Goal: Task Accomplishment & Management: Complete application form

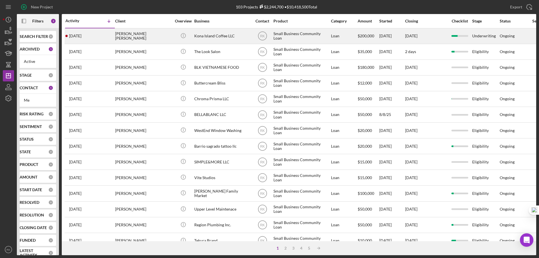
click at [204, 38] on div "Kona Island Coffee LLC" at bounding box center [222, 36] width 56 height 15
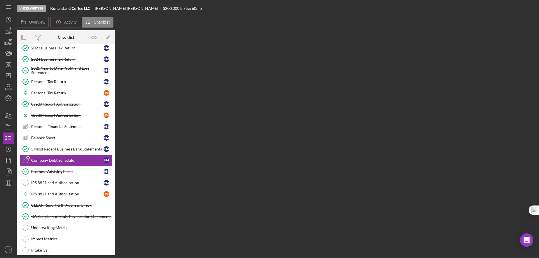
scroll to position [74, 0]
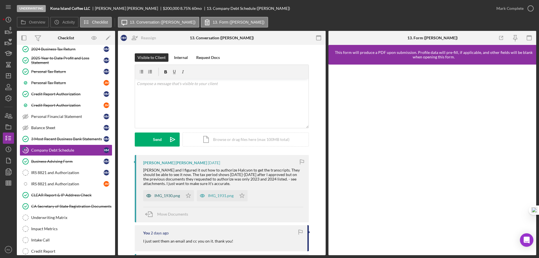
click at [162, 196] on div "IMG_1930.png" at bounding box center [167, 195] width 26 height 4
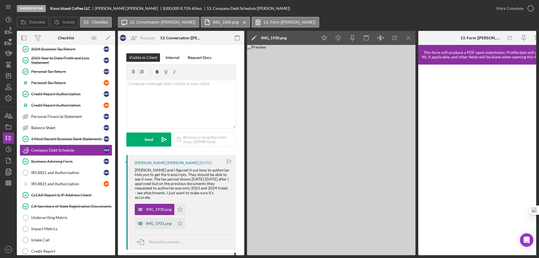
click at [164, 221] on div "IMG_1931.png" at bounding box center [159, 223] width 26 height 4
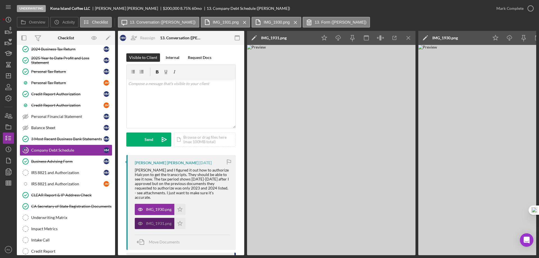
click at [162, 221] on div "IMG_1931.png" at bounding box center [159, 223] width 26 height 4
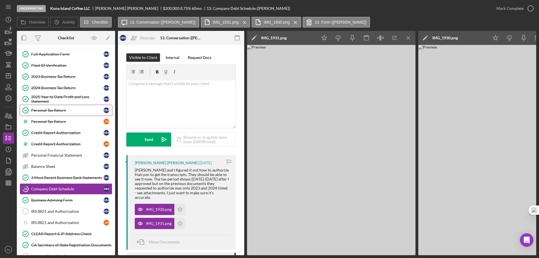
scroll to position [0, 0]
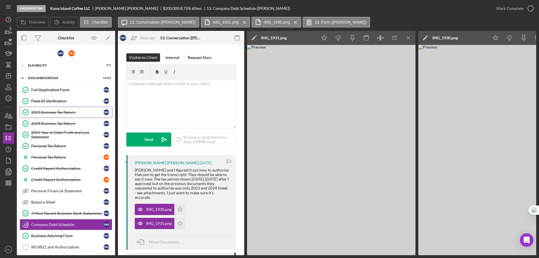
click at [54, 110] on div "2023 Business Tax Return" at bounding box center [67, 112] width 72 height 4
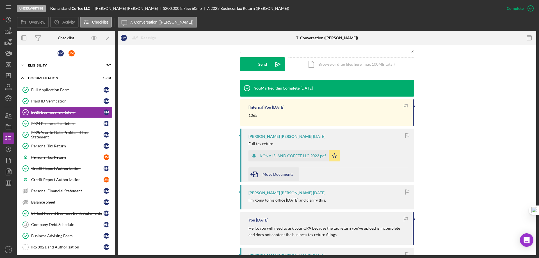
scroll to position [159, 0]
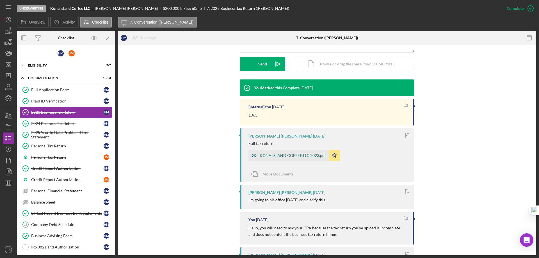
click at [285, 153] on div "KONA ISLAND COFFEE LLC 2023.pdf" at bounding box center [293, 155] width 66 height 4
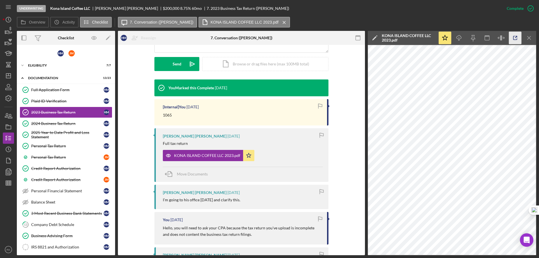
click at [515, 38] on icon "button" at bounding box center [515, 38] width 13 height 13
drag, startPoint x: 47, startPoint y: 125, endPoint x: 72, endPoint y: 124, distance: 24.4
click at [48, 125] on div "2024 Business Tax Return" at bounding box center [67, 123] width 72 height 4
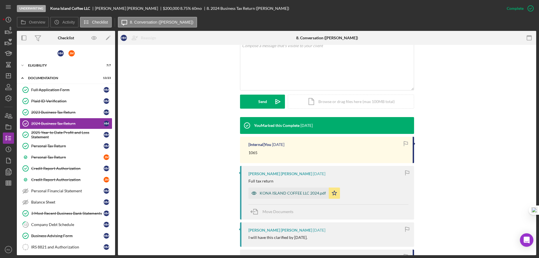
scroll to position [122, 0]
click at [296, 191] on div "KONA ISLAND COFFEE LLC 2024.pdf" at bounding box center [293, 193] width 66 height 4
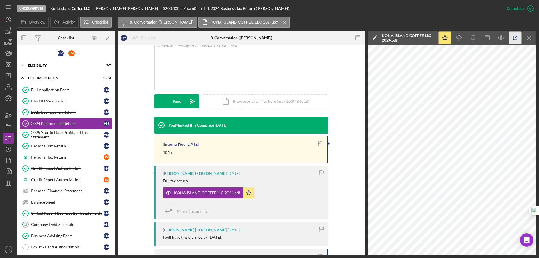
click at [517, 39] on icon "button" at bounding box center [515, 38] width 13 height 13
click at [52, 149] on link "Personal Tax Return Personal Tax Return H M" at bounding box center [66, 145] width 93 height 11
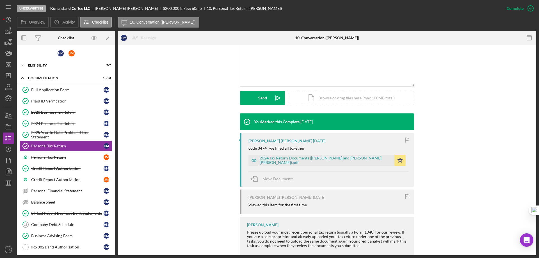
scroll to position [130, 0]
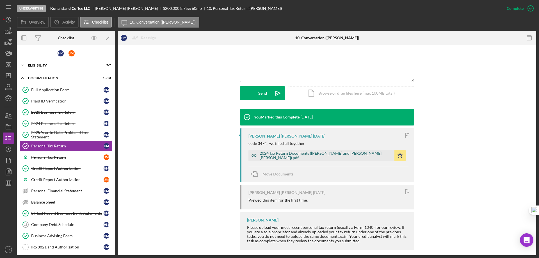
click at [291, 151] on div "2024 Tax Return Documents ([PERSON_NAME] and [PERSON_NAME] [PERSON_NAME]).pdf" at bounding box center [326, 155] width 132 height 9
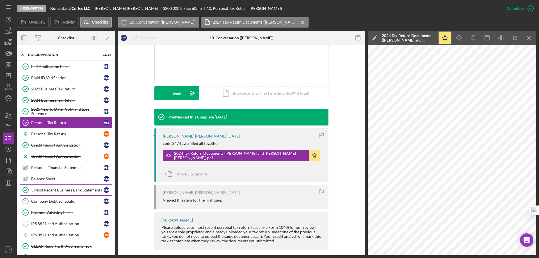
scroll to position [65, 0]
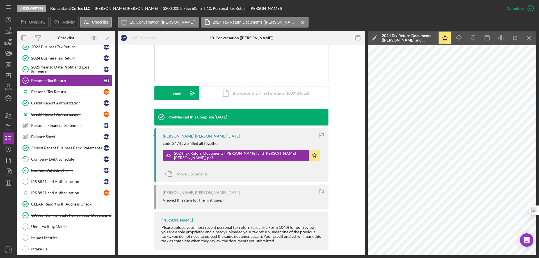
click at [65, 184] on div "IRS 8821 and Authorization" at bounding box center [67, 181] width 72 height 4
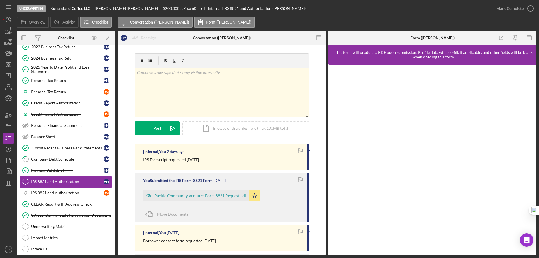
click at [86, 192] on div "IRS 8821 and Authorization" at bounding box center [67, 193] width 72 height 4
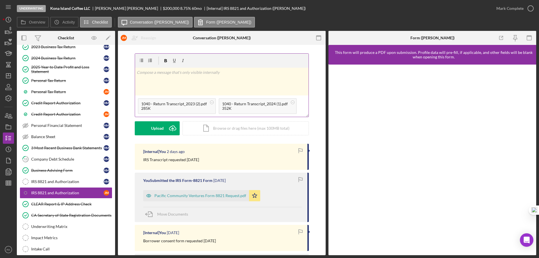
click at [149, 74] on p at bounding box center [222, 72] width 170 height 6
click at [162, 129] on button "Post Icon/icon-invite-send" at bounding box center [157, 128] width 45 height 14
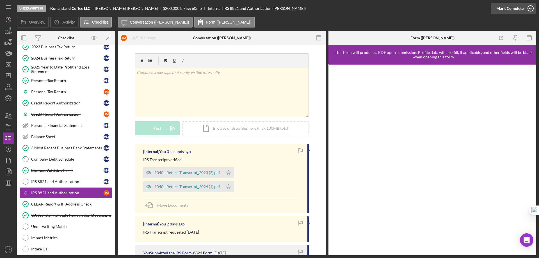
click at [530, 6] on icon "button" at bounding box center [531, 8] width 14 height 14
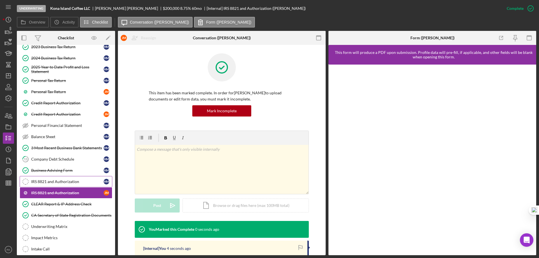
click at [70, 180] on div "IRS 8821 and Authorization" at bounding box center [67, 181] width 72 height 4
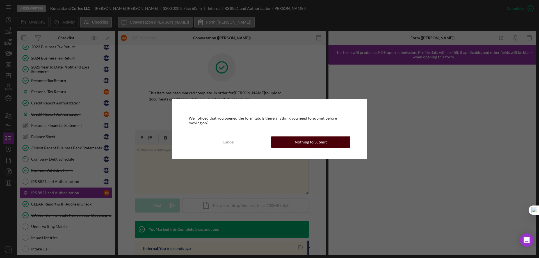
click at [309, 140] on div "Nothing to Submit" at bounding box center [311, 141] width 32 height 11
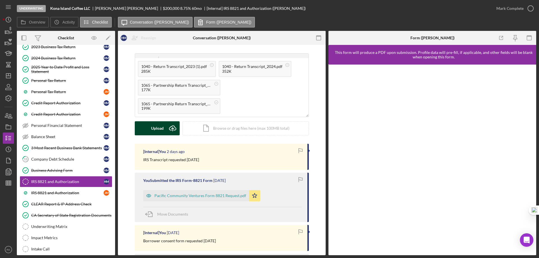
click at [154, 130] on div "Upload" at bounding box center [157, 128] width 13 height 14
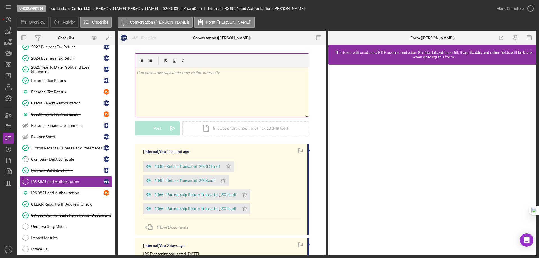
click at [156, 78] on div "v Color teal Color pink Remove color Add row above Add row below Add column bef…" at bounding box center [221, 92] width 173 height 49
click at [161, 129] on button "Post Icon/icon-invite-send" at bounding box center [157, 128] width 45 height 14
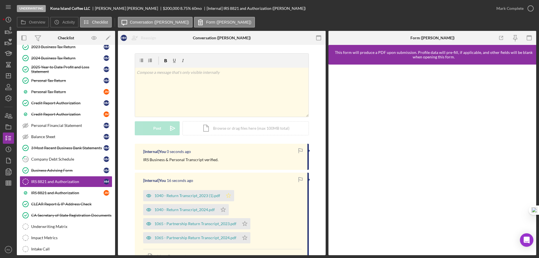
click at [228, 198] on icon "Icon/Star" at bounding box center [228, 195] width 11 height 11
click at [221, 209] on icon "Icon/Star" at bounding box center [223, 209] width 11 height 11
drag, startPoint x: 243, startPoint y: 224, endPoint x: 244, endPoint y: 233, distance: 8.8
click at [243, 225] on icon "Icon/Star" at bounding box center [244, 223] width 11 height 11
click at [245, 239] on icon "Icon/Star" at bounding box center [244, 237] width 11 height 11
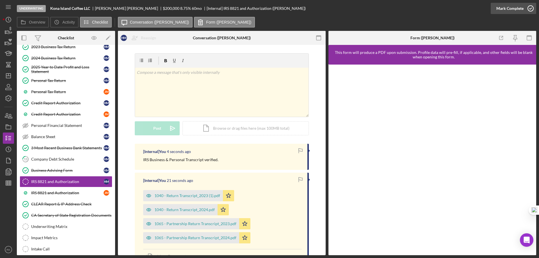
click at [529, 7] on icon "button" at bounding box center [531, 8] width 14 height 14
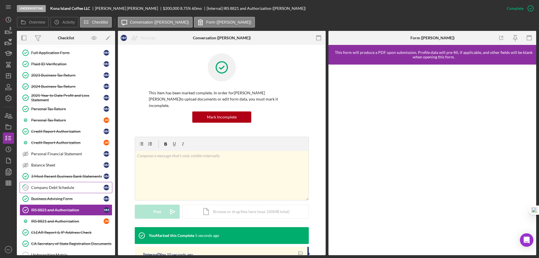
scroll to position [37, 0]
click at [63, 186] on div "Company Debt Schedule" at bounding box center [67, 187] width 72 height 4
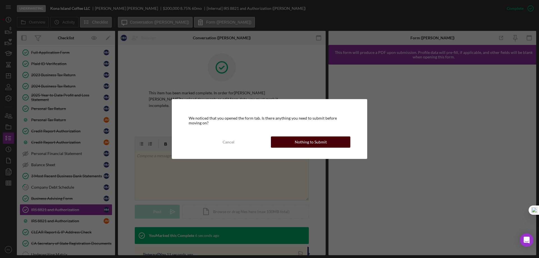
click at [317, 145] on div "Nothing to Submit" at bounding box center [311, 141] width 32 height 11
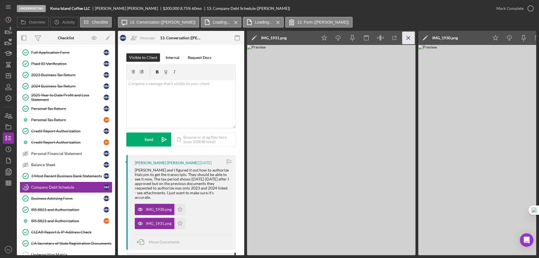
click at [410, 38] on icon "Icon/Menu Close" at bounding box center [408, 38] width 13 height 13
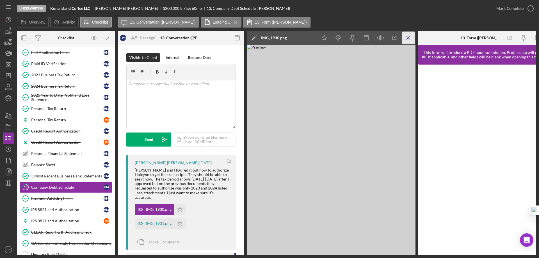
click at [410, 38] on icon "Icon/Menu Close" at bounding box center [408, 38] width 13 height 13
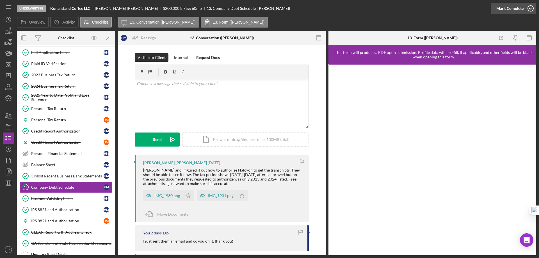
click at [530, 7] on icon "button" at bounding box center [531, 8] width 14 height 14
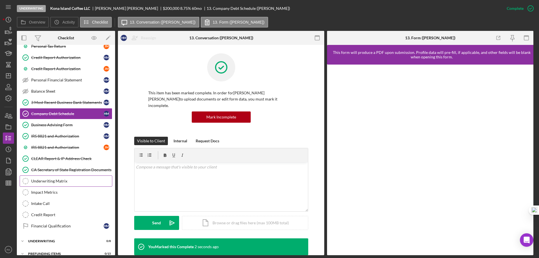
scroll to position [118, 0]
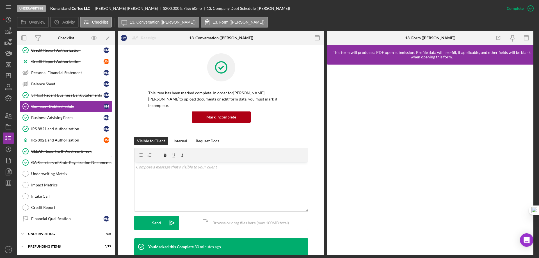
click at [61, 154] on div "CLEAR Report & IP Address Check" at bounding box center [71, 151] width 81 height 4
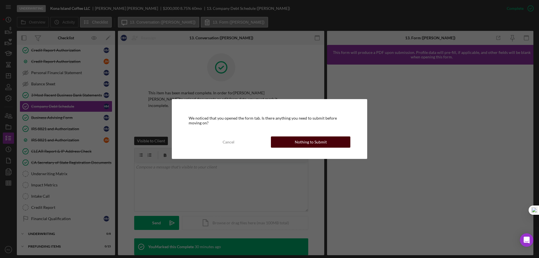
click at [313, 141] on div "Nothing to Submit" at bounding box center [311, 141] width 32 height 11
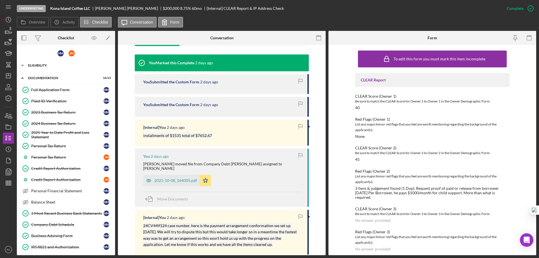
drag, startPoint x: 45, startPoint y: 68, endPoint x: 45, endPoint y: 71, distance: 3.1
click at [45, 68] on div "Icon/Expander Eligibility 7 / 7" at bounding box center [66, 65] width 98 height 11
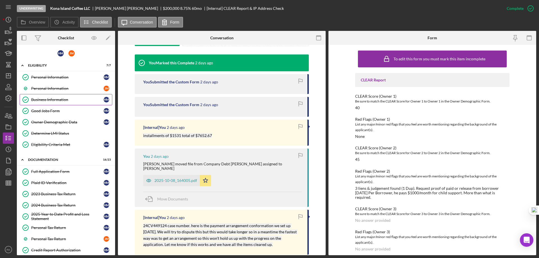
drag, startPoint x: 47, startPoint y: 98, endPoint x: 104, endPoint y: 104, distance: 57.6
click at [47, 98] on div "Business Information" at bounding box center [67, 99] width 72 height 4
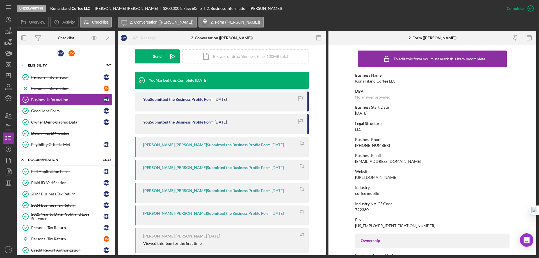
click at [443, 142] on div "Business Phone [PHONE_NUMBER]" at bounding box center [432, 142] width 154 height 10
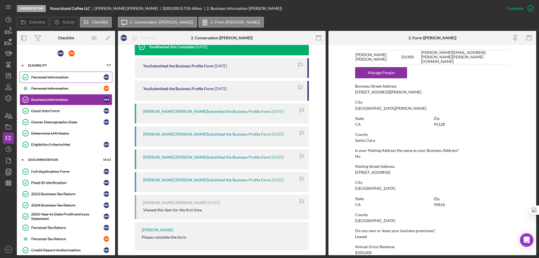
click at [59, 79] on div "Personal Information" at bounding box center [67, 77] width 72 height 4
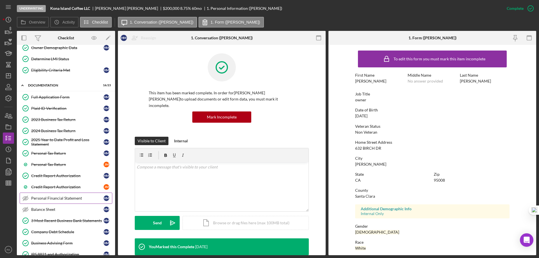
scroll to position [75, 0]
click at [64, 177] on div "Credit Report Authorization" at bounding box center [67, 175] width 72 height 4
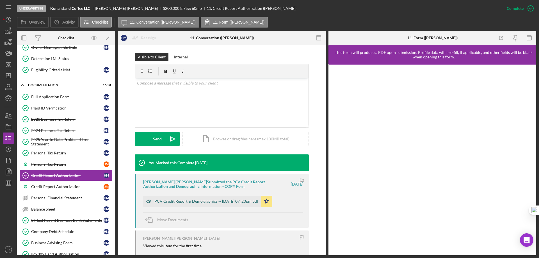
scroll to position [84, 0]
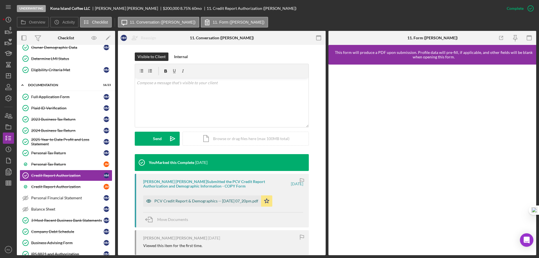
click at [219, 199] on div "PCV Credit Report & Demographics -- [DATE] 07_20pm.pdf" at bounding box center [206, 201] width 104 height 4
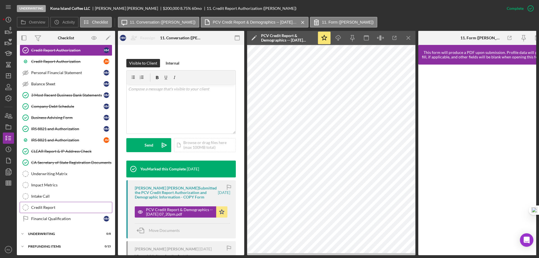
click at [54, 207] on div "Credit Report" at bounding box center [71, 207] width 81 height 4
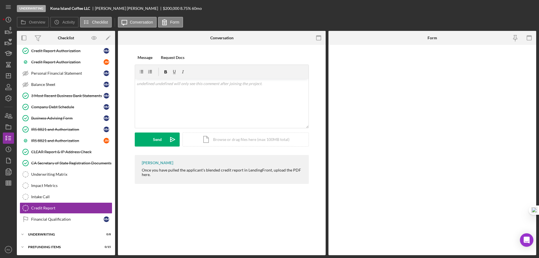
scroll to position [200, 0]
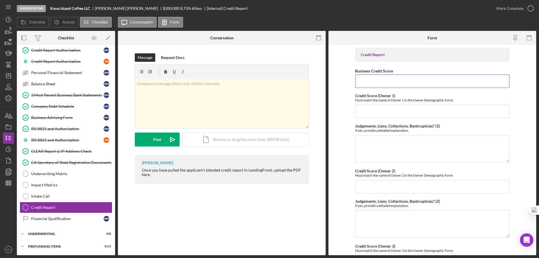
click at [371, 78] on input "Business Credit Score" at bounding box center [432, 80] width 154 height 13
type input "83"
drag, startPoint x: 378, startPoint y: 114, endPoint x: 360, endPoint y: 113, distance: 18.8
click at [378, 113] on input "Credit Score (Owner 1)" at bounding box center [432, 111] width 154 height 13
click at [360, 110] on input "Credit Score (Owner 1)" at bounding box center [432, 111] width 154 height 13
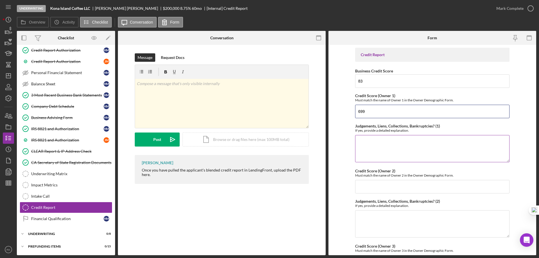
type input "699"
click at [361, 147] on textarea "Judgements, Liens, Collections, Bankruptcies? (1)" at bounding box center [432, 148] width 154 height 27
click at [392, 142] on textarea "BOFA - Delinquent 10/24" at bounding box center [432, 148] width 154 height 27
click at [391, 142] on textarea "BOFA - Delinquent 10/24" at bounding box center [432, 148] width 154 height 27
click at [411, 142] on textarea "BOFA - Delinquent 1x30 10/24" at bounding box center [432, 148] width 154 height 27
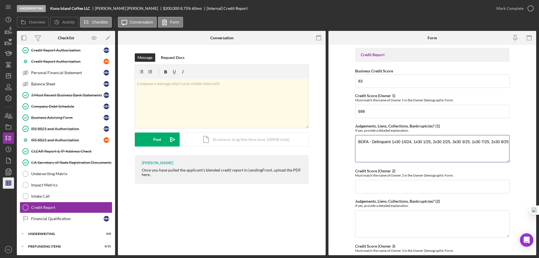
type textarea "BOFA - Delinquent 1x30 10/24, 1x30 1/25, 2x30 2/25, 3x30 3/25, 1x30 7/25, 2x30 …"
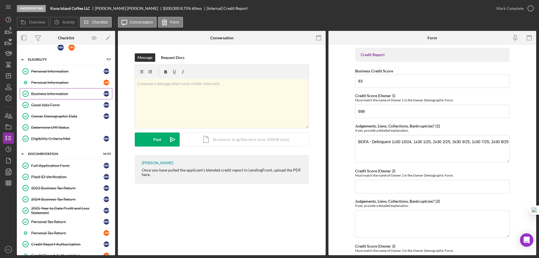
scroll to position [0, 0]
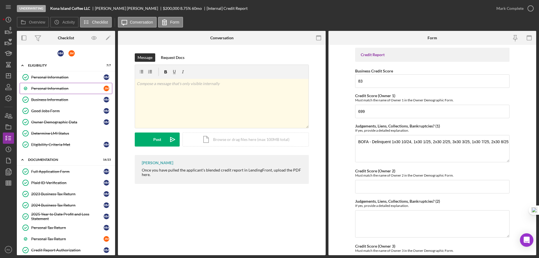
click at [50, 90] on div "Personal Information" at bounding box center [67, 88] width 72 height 4
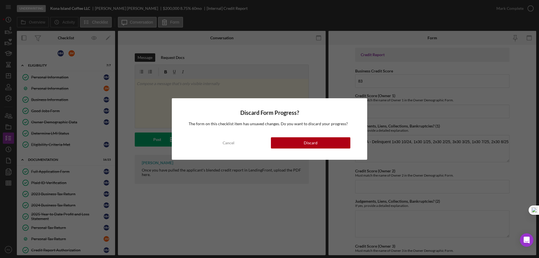
click at [224, 147] on div "Cancel" at bounding box center [229, 142] width 12 height 11
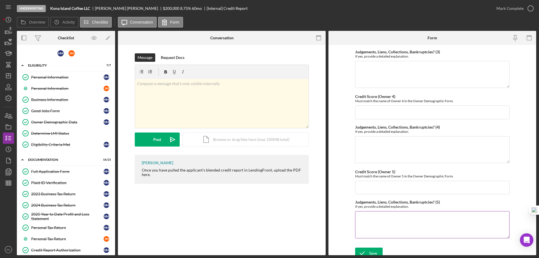
scroll to position [229, 0]
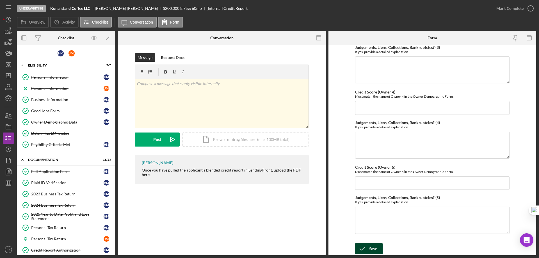
click at [377, 250] on button "Save" at bounding box center [369, 248] width 28 height 11
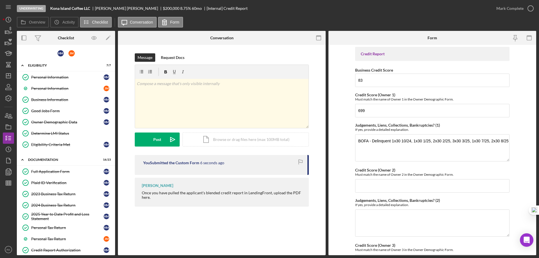
scroll to position [0, 0]
click at [43, 86] on div "Personal Information" at bounding box center [67, 88] width 72 height 4
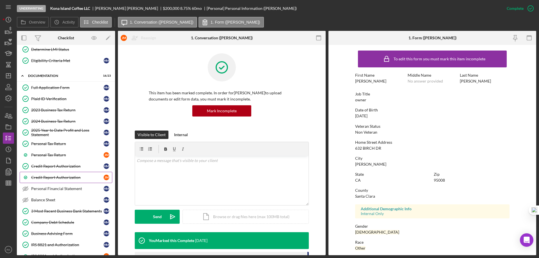
scroll to position [84, 0]
click at [57, 178] on div "Credit Report Authorization" at bounding box center [67, 177] width 72 height 4
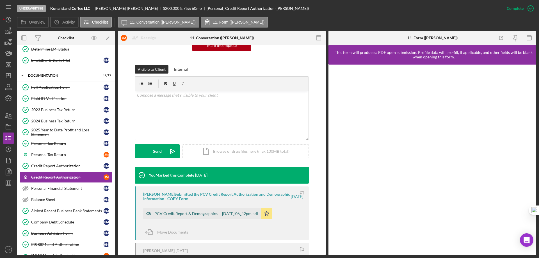
click at [212, 213] on div "PCV Credit Report & Demographics -- [DATE] 06_42pm.pdf" at bounding box center [206, 213] width 104 height 4
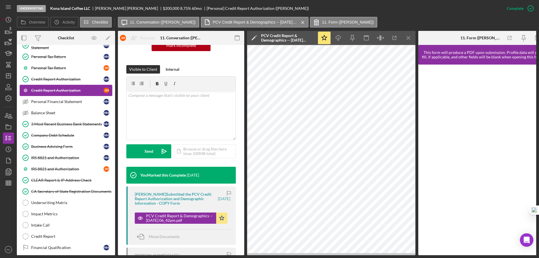
scroll to position [202, 0]
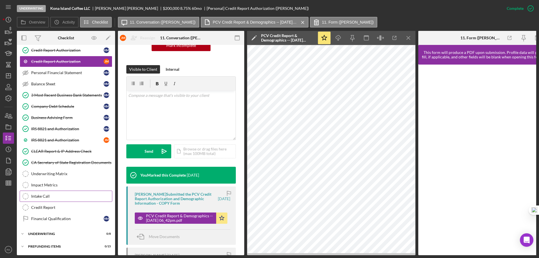
drag, startPoint x: 54, startPoint y: 206, endPoint x: 104, endPoint y: 202, distance: 49.6
click at [56, 206] on div "Credit Report" at bounding box center [71, 207] width 81 height 4
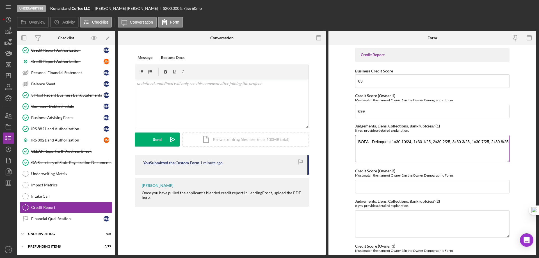
scroll to position [200, 0]
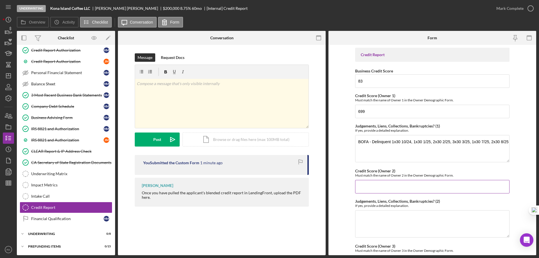
click at [371, 186] on input "Credit Score (Owner 2)" at bounding box center [432, 186] width 154 height 13
type input "503"
click at [375, 221] on textarea "Judgements, Liens, Collections, Bankruptcies? (2)" at bounding box center [432, 223] width 154 height 27
click at [364, 214] on textarea "Judgements, Liens, Collections, Bankruptcies? (2)" at bounding box center [432, 223] width 154 height 27
click at [357, 217] on textarea "Capital one delinquent 9X30 8/25" at bounding box center [432, 223] width 154 height 27
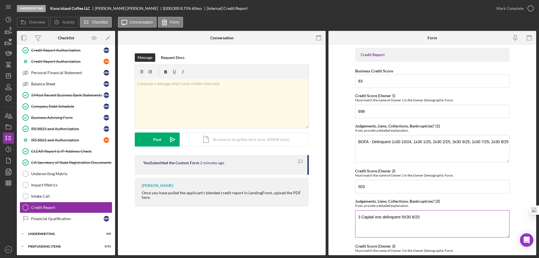
click at [381, 217] on textarea "3 Capital one delinquent 9X30 8/25" at bounding box center [432, 223] width 154 height 27
click at [438, 216] on textarea "3 Capital one accounts delinquent 9X30 8/25" at bounding box center [432, 223] width 154 height 27
click at [376, 222] on textarea "3 Capital one accounts delinquent 9X30 8/25 Portfolio REcov assoc" at bounding box center [432, 223] width 154 height 27
click at [396, 222] on textarea "3 Capital one accounts delinquent 9X30 8/25 Portfolio Recov assoc" at bounding box center [432, 223] width 154 height 27
click at [418, 217] on textarea "3 Capital one accounts delinquent 9X30 8/25 Portfolio Recov assoc - collection …" at bounding box center [432, 223] width 154 height 27
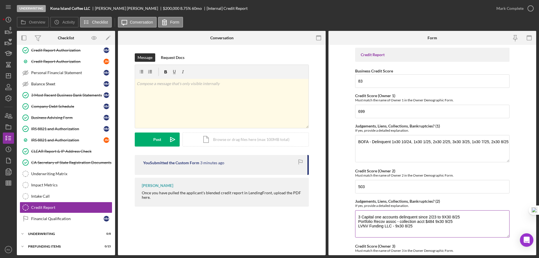
click at [429, 216] on textarea "3 Capital one accounts delinquent since 2/23 to 9X30 8/25 Portfolio Recov assoc…" at bounding box center [432, 223] width 154 height 27
click at [452, 217] on textarea "3 Capital one accounts delinquent since 9x30 2/23 to 9X30 8/25 Portfolio Recov …" at bounding box center [432, 223] width 154 height 27
click at [444, 221] on textarea "3 Capital one accounts delinquent since 9x30 2/23 to 8/25 Portfolio Recov assoc…" at bounding box center [432, 223] width 154 height 27
click at [404, 225] on textarea "3 Capital one accounts delinquent since 9x30 2/23 to 8/25 Portfolio Recov assoc…" at bounding box center [432, 223] width 154 height 27
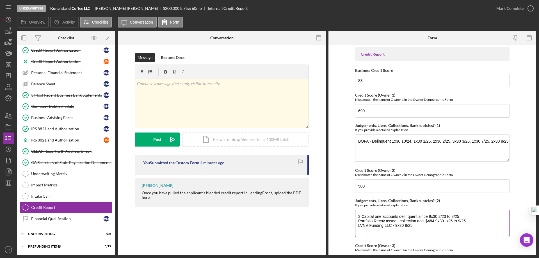
click at [404, 225] on textarea "3 Capital one accounts delinquent since 9x30 2/23 to 8/25 Portfolio Recov assoc…" at bounding box center [432, 223] width 154 height 27
type textarea "3 Capital one accounts delinquent since 9x30 2/23 to 8/25 Portfolio Recov assoc…"
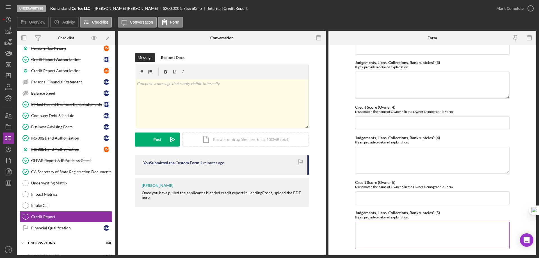
scroll to position [229, 0]
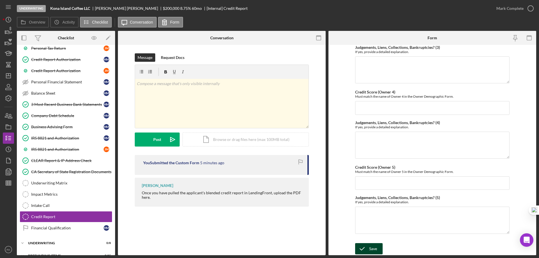
click at [374, 248] on div "Save" at bounding box center [373, 248] width 8 height 11
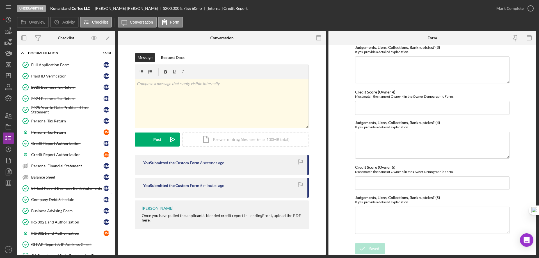
scroll to position [106, 0]
click at [58, 198] on div "Company Debt Schedule" at bounding box center [67, 200] width 72 height 4
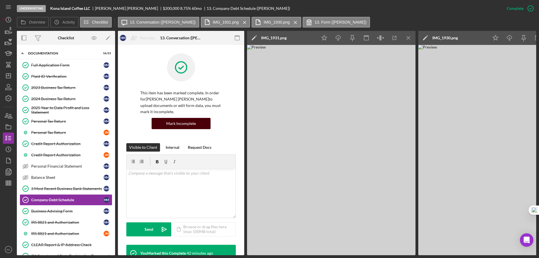
click at [178, 119] on div "Mark Incomplete" at bounding box center [181, 123] width 30 height 11
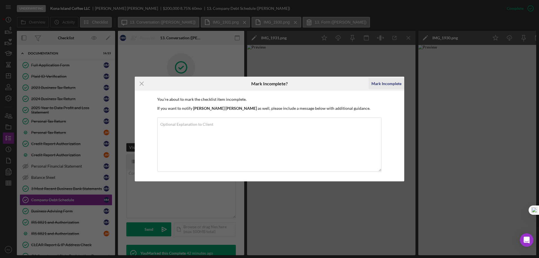
click at [389, 84] on div "Mark Incomplete" at bounding box center [386, 83] width 30 height 11
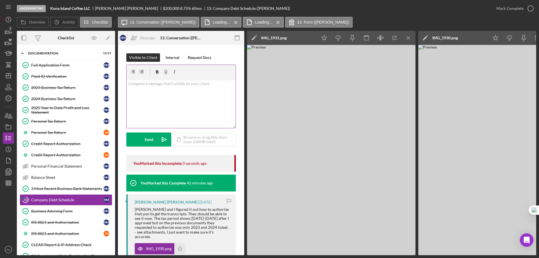
click at [136, 85] on p at bounding box center [181, 84] width 106 height 6
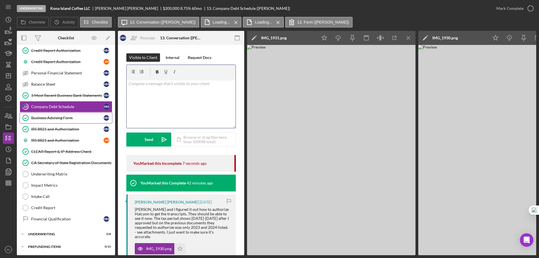
scroll to position [200, 0]
click at [51, 207] on div "Credit Report" at bounding box center [71, 207] width 81 height 4
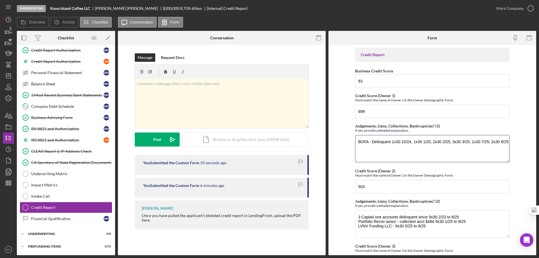
drag, startPoint x: 357, startPoint y: 142, endPoint x: 511, endPoint y: 141, distance: 154.1
click at [511, 141] on form "Credit Report Business Credit Score 83 Credit Score (Owner 1) Must match the na…" at bounding box center [432, 150] width 208 height 210
drag, startPoint x: 358, startPoint y: 216, endPoint x: 428, endPoint y: 228, distance: 70.8
click at [428, 228] on textarea "3 Capital one accounts delinquent since 9x30 2/23 to 8/25 Portfolio Recov assoc…" at bounding box center [432, 223] width 154 height 27
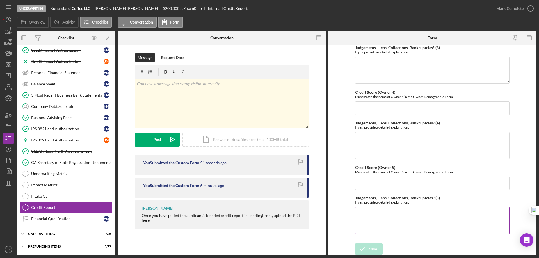
scroll to position [229, 0]
click at [44, 108] on div "Company Debt Schedule" at bounding box center [67, 106] width 72 height 4
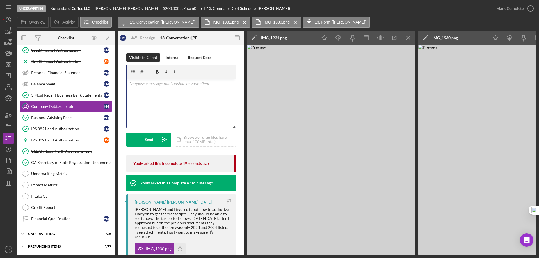
click at [143, 87] on div "v Color teal Color pink Remove color Add row above Add row below Add column bef…" at bounding box center [181, 103] width 109 height 49
click at [409, 36] on icon "Icon/Menu Close" at bounding box center [408, 38] width 13 height 13
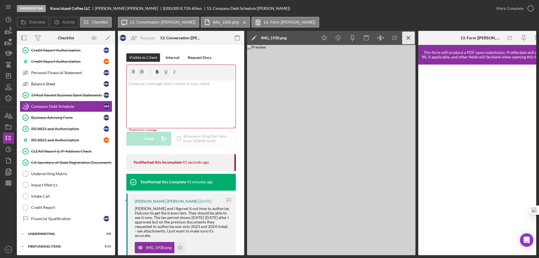
click at [409, 36] on icon "Icon/Menu Close" at bounding box center [408, 38] width 13 height 13
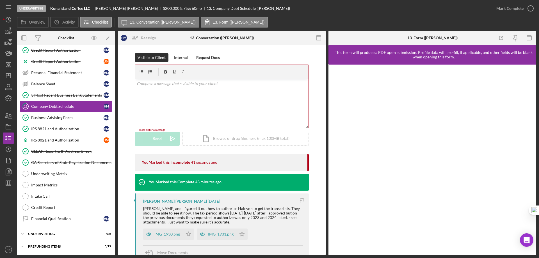
click at [169, 89] on div "v Color teal Color pink Remove color Add row above Add row below Add column bef…" at bounding box center [221, 103] width 173 height 49
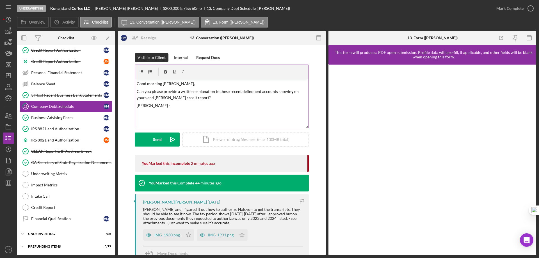
click at [163, 105] on p "[PERSON_NAME] -" at bounding box center [222, 105] width 170 height 6
click at [160, 120] on p "[PERSON_NAME] -" at bounding box center [222, 119] width 170 height 6
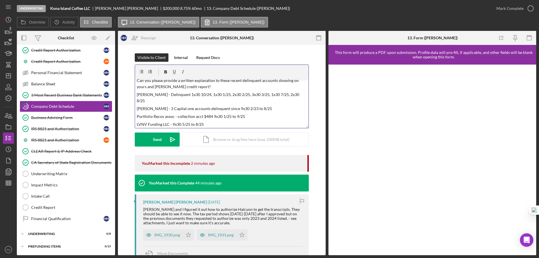
click at [159, 108] on p "[PERSON_NAME] - 3 Capital one accounts delinquent since 9x30 2/23 to 8/25" at bounding box center [222, 109] width 170 height 6
click at [160, 94] on p "[PERSON_NAME] - Delinquent 1x30 10/24, 1x30 1/25, 2x30 2/25, 3x30 3/25, 1x30 7/…" at bounding box center [222, 98] width 170 height 13
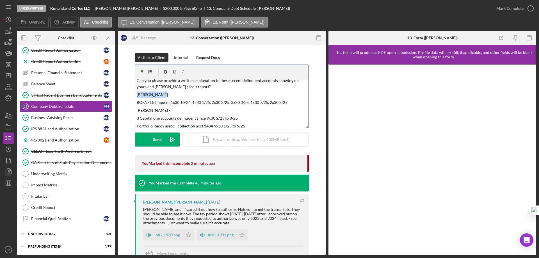
drag, startPoint x: 159, startPoint y: 95, endPoint x: 136, endPoint y: 93, distance: 22.6
click at [137, 93] on p "[PERSON_NAME] -" at bounding box center [222, 95] width 170 height 6
click at [163, 72] on icon "button" at bounding box center [165, 72] width 13 height 13
drag, startPoint x: 157, startPoint y: 110, endPoint x: 136, endPoint y: 109, distance: 20.8
click at [137, 109] on p "[PERSON_NAME] -" at bounding box center [222, 110] width 170 height 6
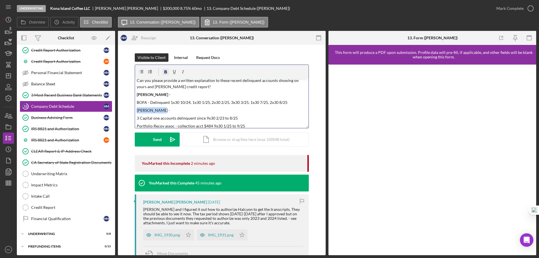
click at [164, 73] on icon "button" at bounding box center [165, 71] width 3 height 3
click at [193, 117] on p "3 Capital one accounts delinquent since 9x30 2/23 to 8/25" at bounding box center [222, 118] width 170 height 6
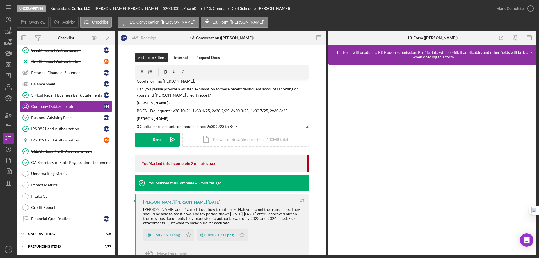
scroll to position [0, 0]
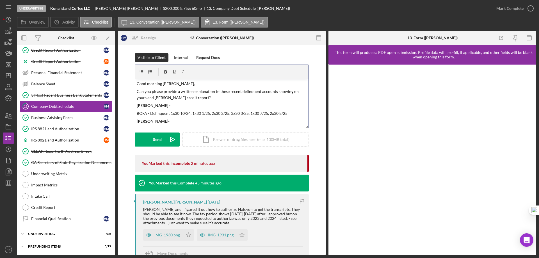
click at [216, 99] on p "Can you please provide a written explanation to these recent delinquent account…" at bounding box center [222, 94] width 170 height 13
click at [224, 90] on p "Can you please provide a written explanation to these recent delinquent account…" at bounding box center [222, 94] width 170 height 13
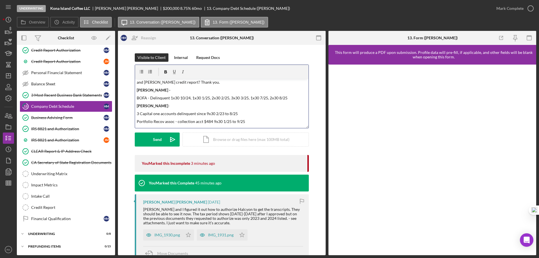
scroll to position [22, 0]
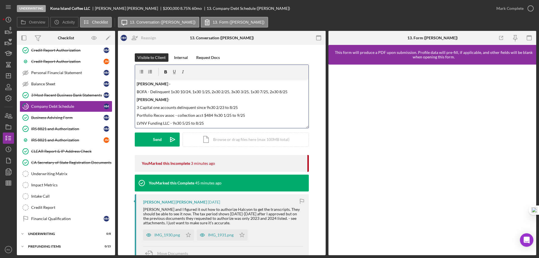
click at [164, 115] on p "Portfolio Recov assoc - collection acct $484 9x30 1/25 to 9/25" at bounding box center [222, 115] width 170 height 6
click at [179, 123] on p "LVNV Funding LLC - 9x30 5/25 to 8/25" at bounding box center [222, 123] width 170 height 6
click at [220, 115] on p "Portfolio Recov Assoc - collection acct $484 9x30 1/25 to 9/25" at bounding box center [222, 115] width 170 height 6
click at [214, 109] on p "3 Capital one accounts delinquent since 9x30 2/23 to 8/25" at bounding box center [222, 107] width 170 height 6
click at [288, 92] on p "BOFA - Delinquent 1x30 10/24, 1x30 1/25, 2x30 2/25, 3x30 3/25, 1x30 7/25, 2x30 …" at bounding box center [222, 92] width 170 height 6
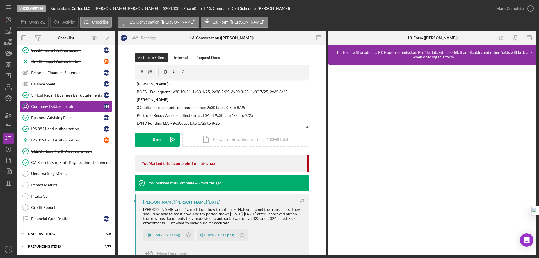
click at [169, 92] on p "BOFA - Delinquent 1x30 10/24, 1x30 1/25, 2x30 2/25, 3x30 3/25, 1x30 7/25, 2x30 …" at bounding box center [222, 92] width 170 height 6
click at [282, 118] on p "Portfolio Recov Assoc - collection acct $484 9x30 late 1/25 to 9/25" at bounding box center [222, 115] width 170 height 6
click at [159, 141] on div "Send" at bounding box center [157, 139] width 9 height 14
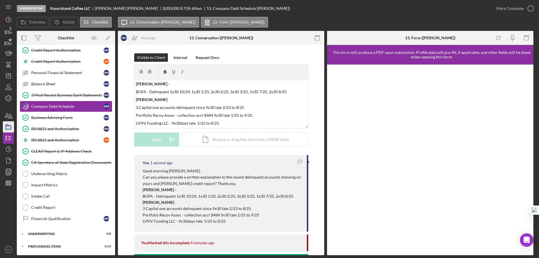
scroll to position [0, 0]
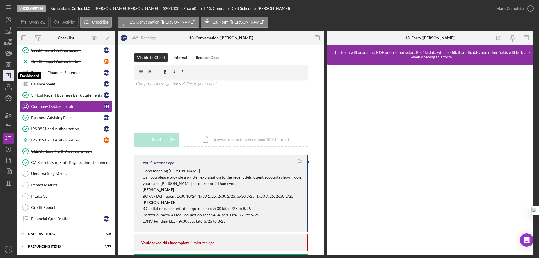
click at [13, 74] on icon "Icon/Dashboard" at bounding box center [8, 76] width 14 height 14
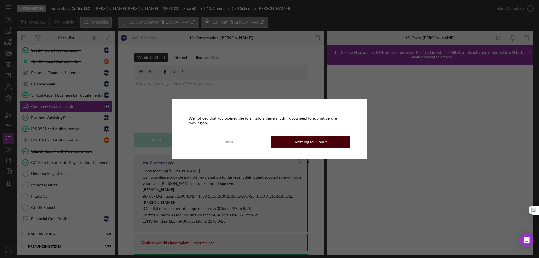
click at [326, 143] on button "Nothing to Submit" at bounding box center [310, 141] width 79 height 11
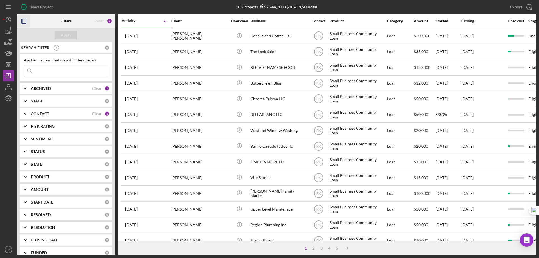
click at [26, 22] on icon "button" at bounding box center [24, 21] width 13 height 13
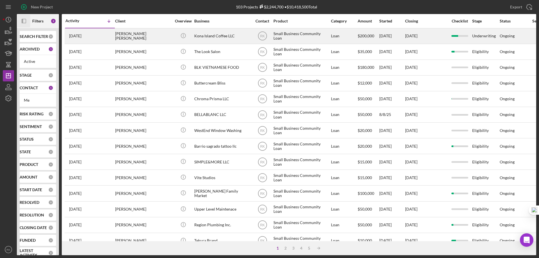
click at [124, 37] on div "[PERSON_NAME] [PERSON_NAME]" at bounding box center [143, 36] width 56 height 15
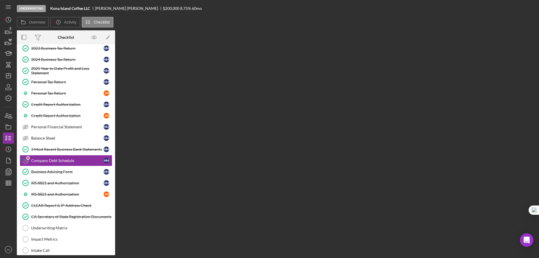
scroll to position [74, 0]
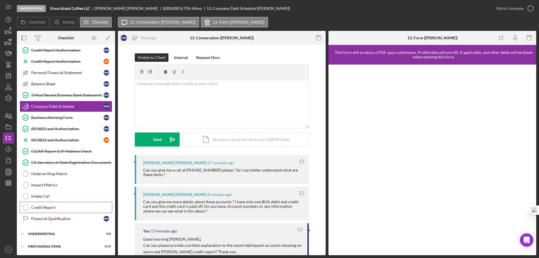
click at [48, 207] on div "Credit Report" at bounding box center [71, 207] width 81 height 4
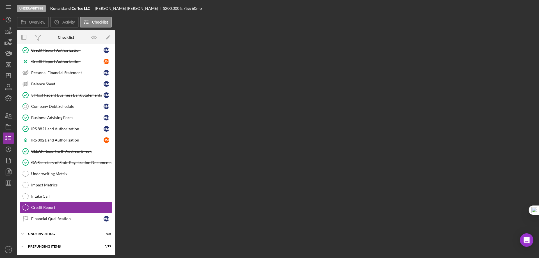
scroll to position [118, 0]
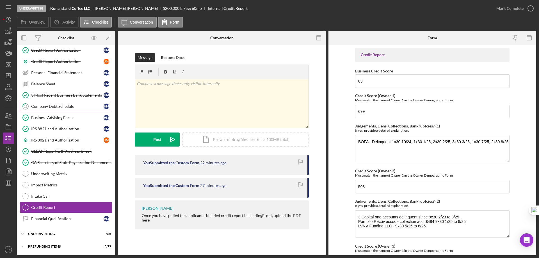
drag, startPoint x: 52, startPoint y: 108, endPoint x: 61, endPoint y: 109, distance: 9.1
click at [52, 108] on div "Company Debt Schedule" at bounding box center [67, 106] width 72 height 4
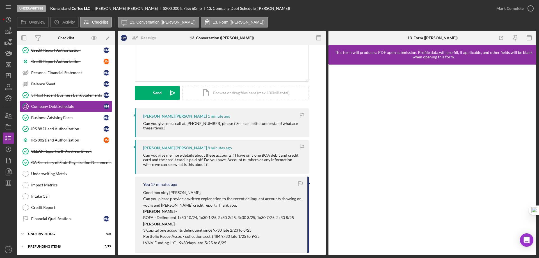
scroll to position [47, 0]
click at [218, 94] on div "Icon/Document Browse or drag files here (max 100MB total) Tap to choose files o…" at bounding box center [245, 93] width 126 height 14
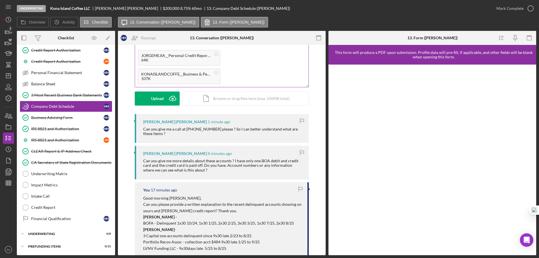
scroll to position [0, 0]
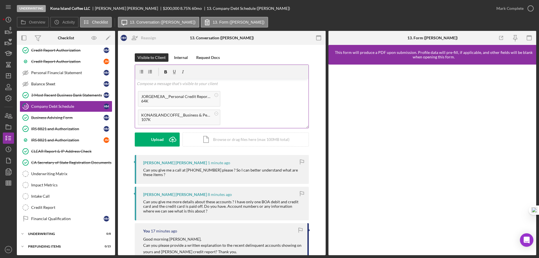
click at [162, 84] on p at bounding box center [222, 84] width 170 height 6
click at [160, 138] on div "Send" at bounding box center [157, 139] width 9 height 14
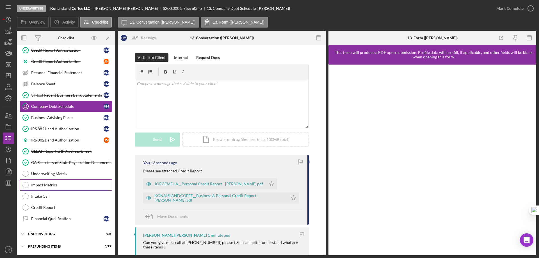
click at [58, 183] on div "Impact Metrics" at bounding box center [71, 185] width 81 height 4
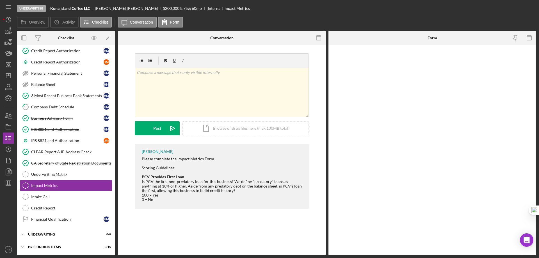
scroll to position [118, 0]
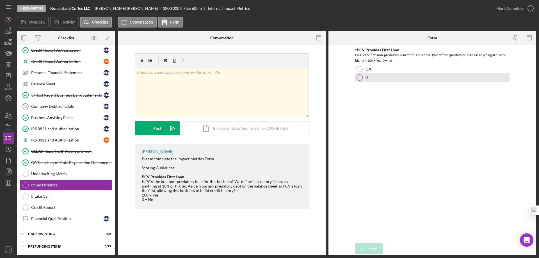
click at [359, 78] on div at bounding box center [360, 77] width 6 height 6
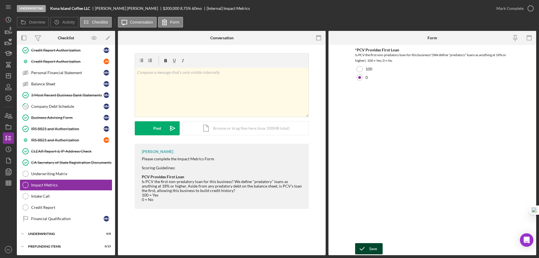
click at [369, 251] on div "Save" at bounding box center [373, 248] width 8 height 11
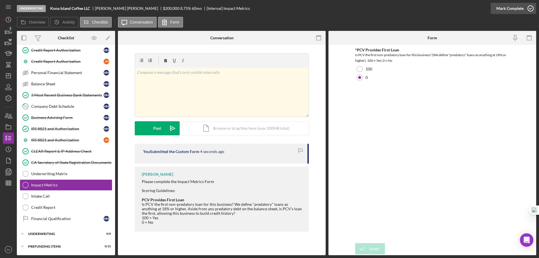
click at [529, 10] on icon "button" at bounding box center [531, 8] width 14 height 14
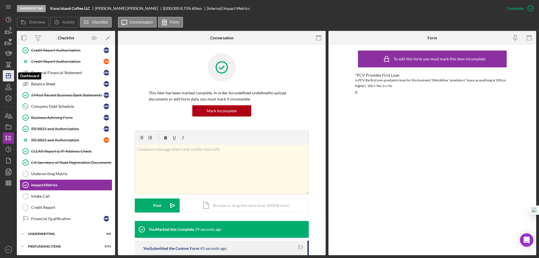
click at [9, 79] on icon "Icon/Dashboard" at bounding box center [8, 76] width 14 height 14
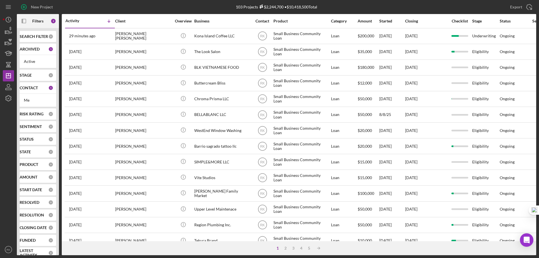
click at [33, 90] on b "CONTACT" at bounding box center [29, 88] width 18 height 4
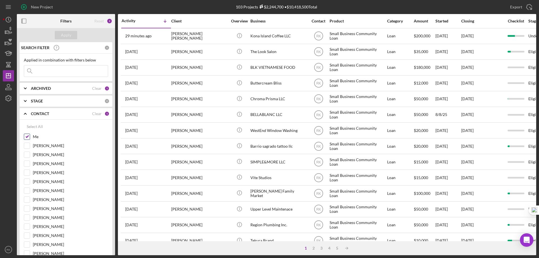
click at [27, 137] on input "Me" at bounding box center [27, 137] width 6 height 6
checkbox input "false"
click at [28, 190] on input "[PERSON_NAME]" at bounding box center [27, 191] width 6 height 6
click at [70, 36] on div "Apply" at bounding box center [66, 35] width 10 height 8
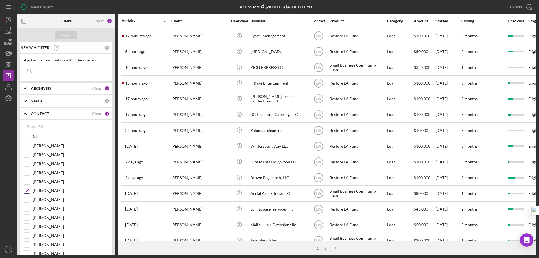
click at [28, 191] on input "[PERSON_NAME]" at bounding box center [27, 191] width 6 height 6
checkbox input "false"
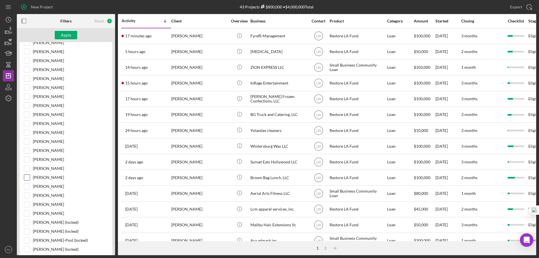
scroll to position [112, 0]
click at [26, 177] on input "[PERSON_NAME]" at bounding box center [27, 177] width 6 height 6
click at [69, 32] on div "Apply" at bounding box center [66, 35] width 10 height 8
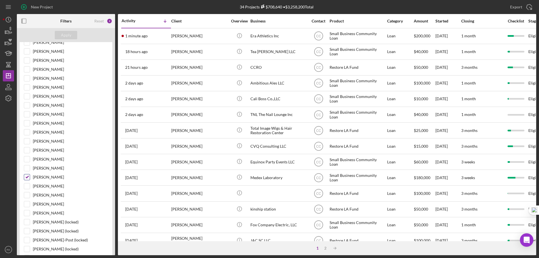
click at [28, 177] on input "[PERSON_NAME]" at bounding box center [27, 177] width 6 height 6
checkbox input "false"
click at [28, 125] on input "[PERSON_NAME]" at bounding box center [27, 125] width 6 height 6
click at [71, 34] on div "Apply" at bounding box center [66, 35] width 10 height 8
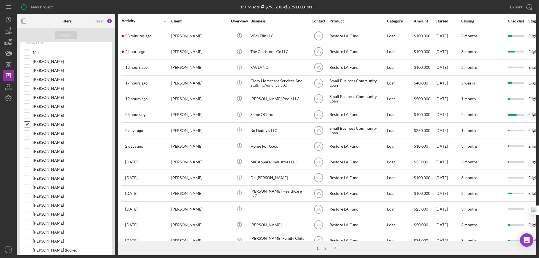
click at [26, 124] on input "[PERSON_NAME]" at bounding box center [27, 125] width 6 height 6
checkbox input "false"
click at [25, 53] on input "Me" at bounding box center [27, 53] width 6 height 6
checkbox input "true"
click at [24, 21] on icon "button" at bounding box center [24, 21] width 13 height 13
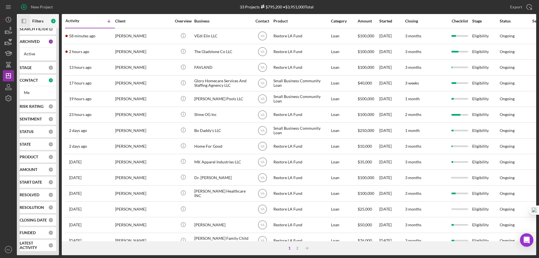
scroll to position [0, 0]
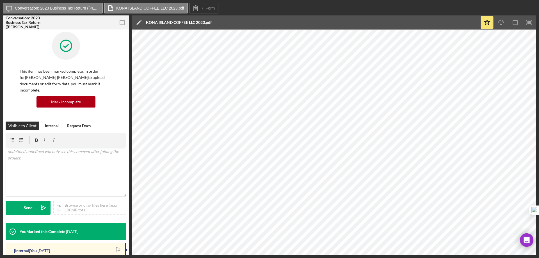
scroll to position [1, 0]
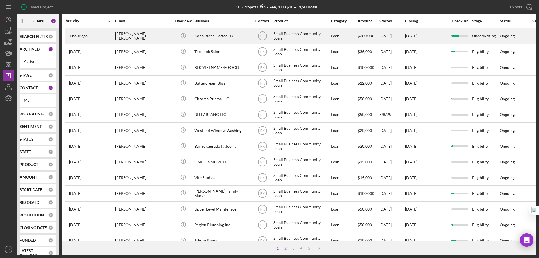
click at [123, 37] on div "[PERSON_NAME] [PERSON_NAME]" at bounding box center [143, 36] width 56 height 15
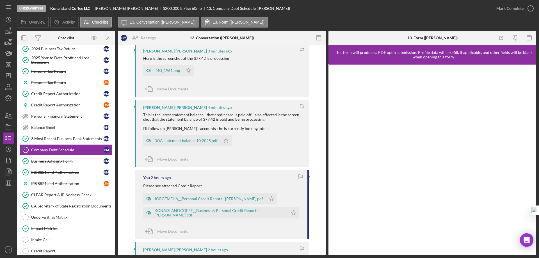
scroll to position [112, 0]
click at [176, 141] on div "BOA statement balance 10:2025.pdf" at bounding box center [185, 140] width 63 height 4
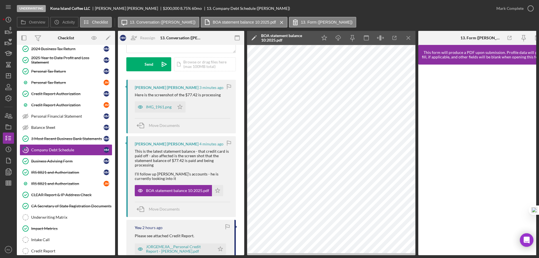
scroll to position [75, 0]
click at [161, 108] on div "IMG_1961.png" at bounding box center [159, 107] width 26 height 4
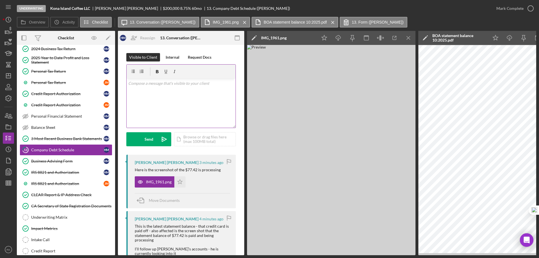
scroll to position [0, 0]
click at [164, 94] on div "v Color teal Color pink Remove color Add row above Add row below Add column bef…" at bounding box center [181, 103] width 109 height 49
click at [167, 91] on p "Thank you for provide the BofA statement but I need you to explain why it was l…" at bounding box center [181, 87] width 106 height 13
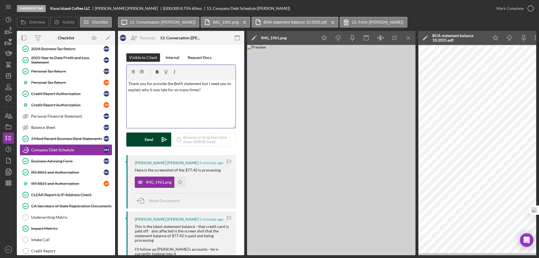
drag, startPoint x: 149, startPoint y: 140, endPoint x: 154, endPoint y: 143, distance: 6.0
click at [149, 140] on div "Send" at bounding box center [149, 139] width 9 height 14
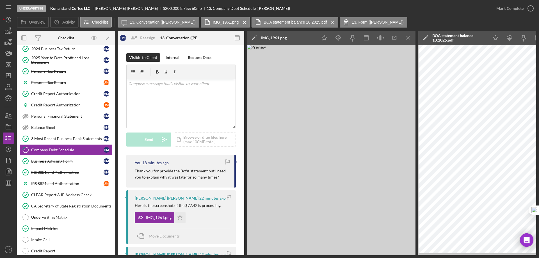
drag, startPoint x: 410, startPoint y: 36, endPoint x: 405, endPoint y: 42, distance: 7.1
click at [410, 36] on icon "Icon/Menu Close" at bounding box center [408, 38] width 13 height 13
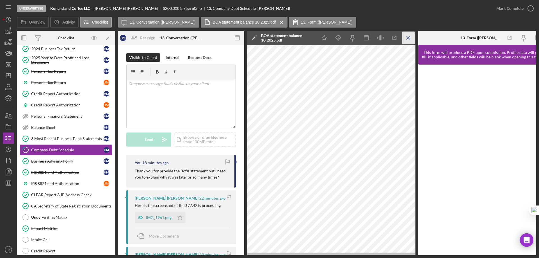
click at [406, 37] on icon "Icon/Menu Close" at bounding box center [408, 38] width 13 height 13
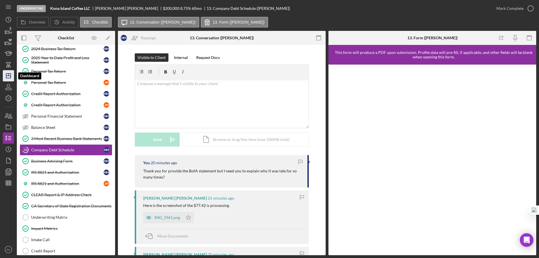
click at [7, 77] on icon "Icon/Dashboard" at bounding box center [8, 76] width 14 height 14
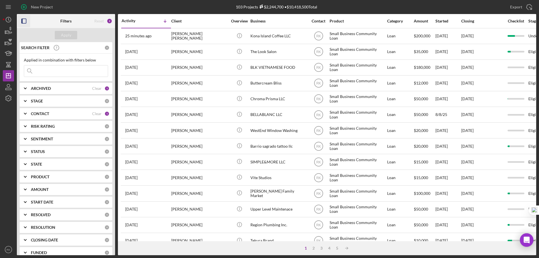
click at [25, 20] on icon "button" at bounding box center [24, 21] width 13 height 13
